Goal: Check status: Check status

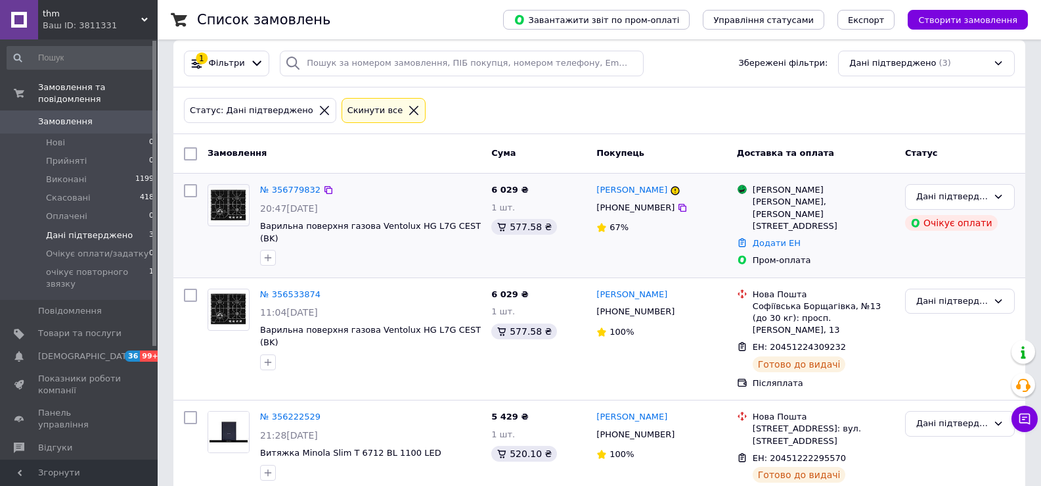
scroll to position [18, 0]
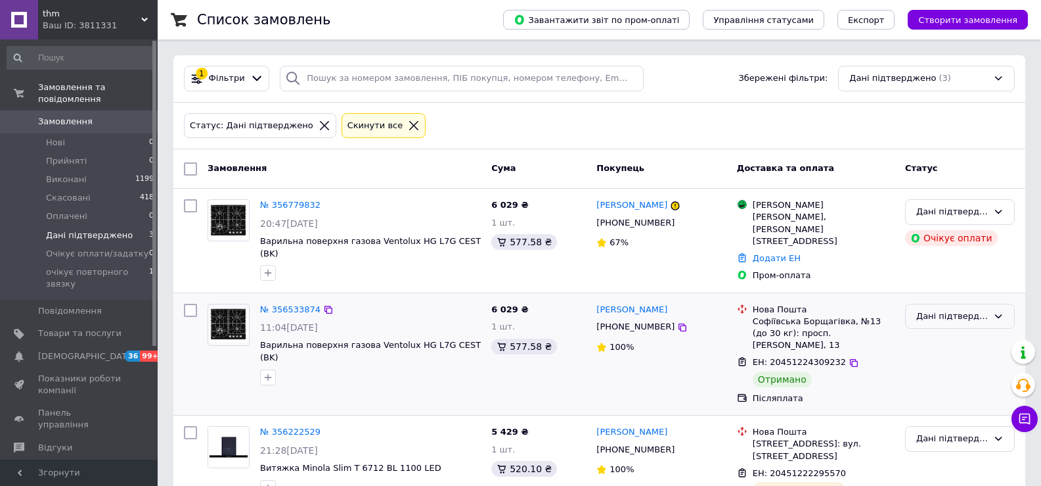
click at [998, 311] on icon at bounding box center [998, 316] width 11 height 11
click at [926, 355] on li "Виконано" at bounding box center [960, 367] width 108 height 24
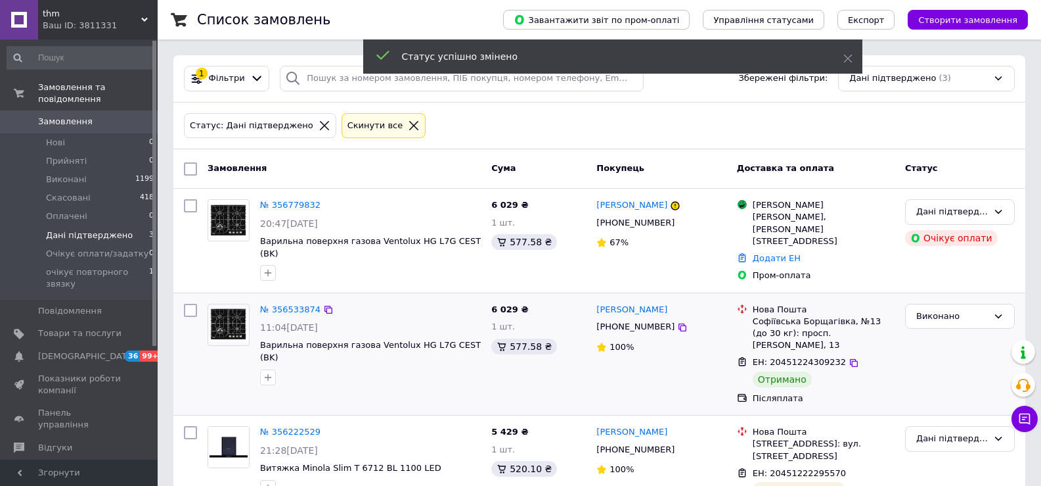
scroll to position [18, 0]
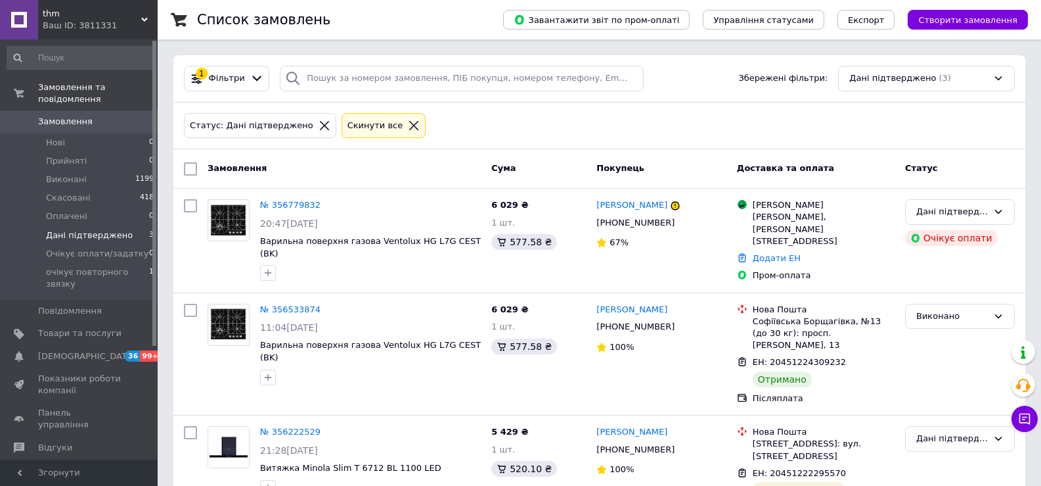
scroll to position [18, 0]
